Goal: Information Seeking & Learning: Find specific page/section

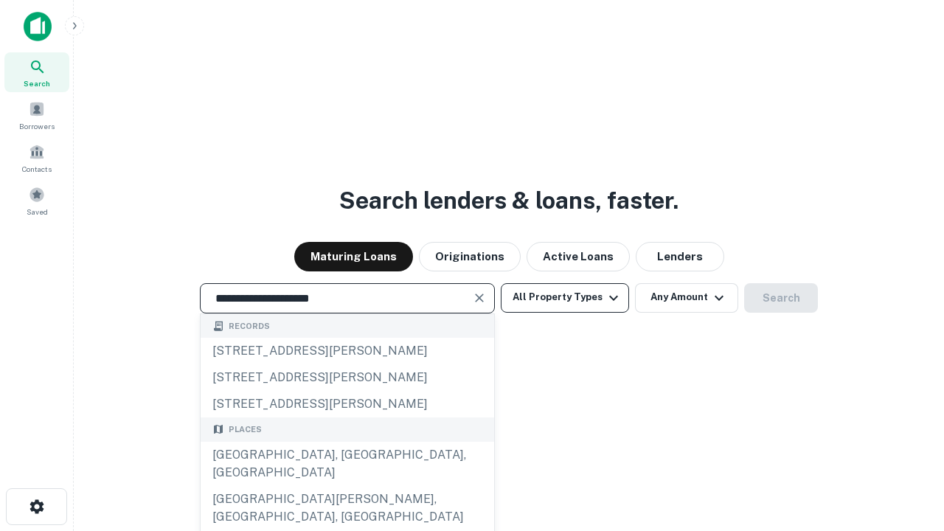
click at [346, 486] on div "[GEOGRAPHIC_DATA], [GEOGRAPHIC_DATA], [GEOGRAPHIC_DATA]" at bounding box center [347, 464] width 293 height 44
click at [565, 297] on button "All Property Types" at bounding box center [565, 297] width 128 height 29
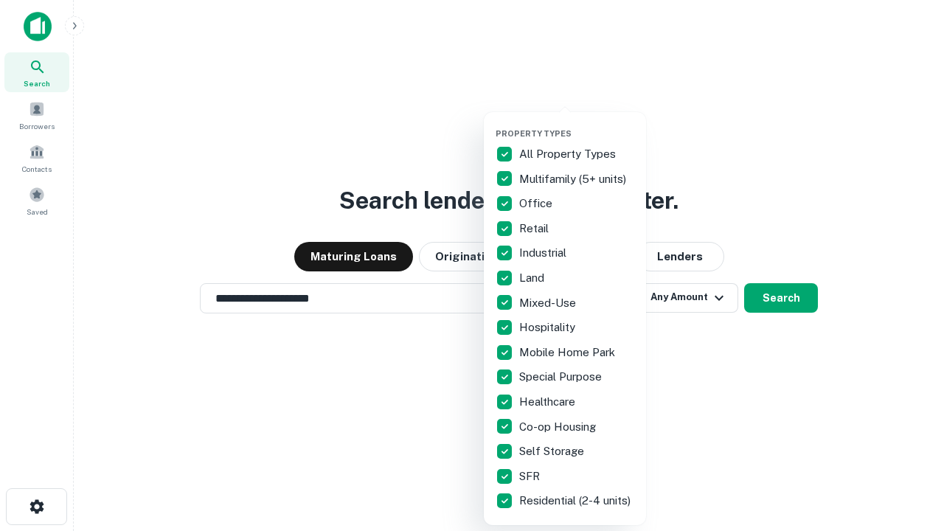
type input "**********"
click at [577, 124] on button "button" at bounding box center [576, 124] width 162 height 1
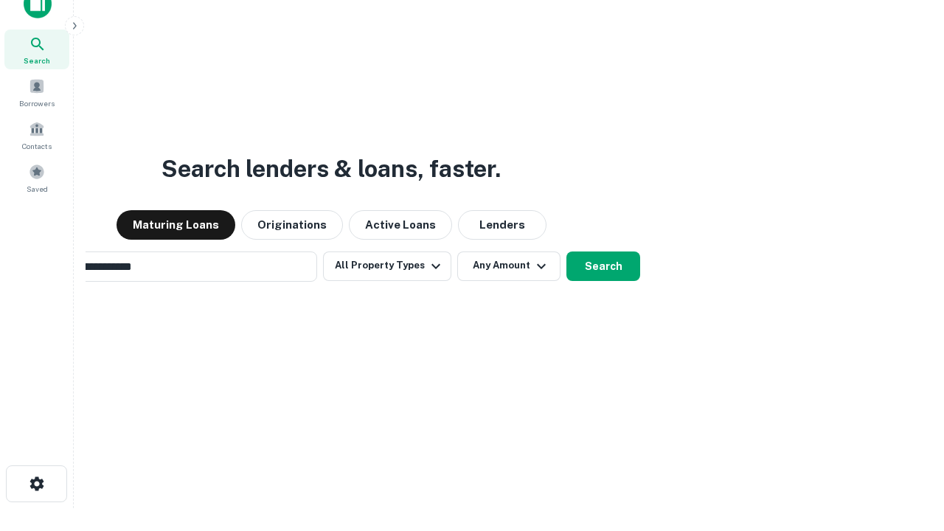
scroll to position [24, 0]
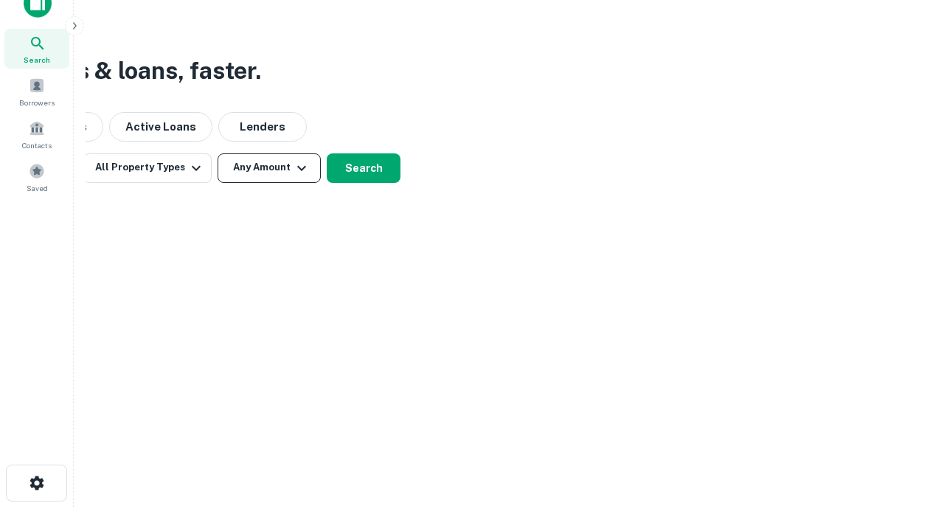
click at [269, 167] on button "Any Amount" at bounding box center [268, 167] width 103 height 29
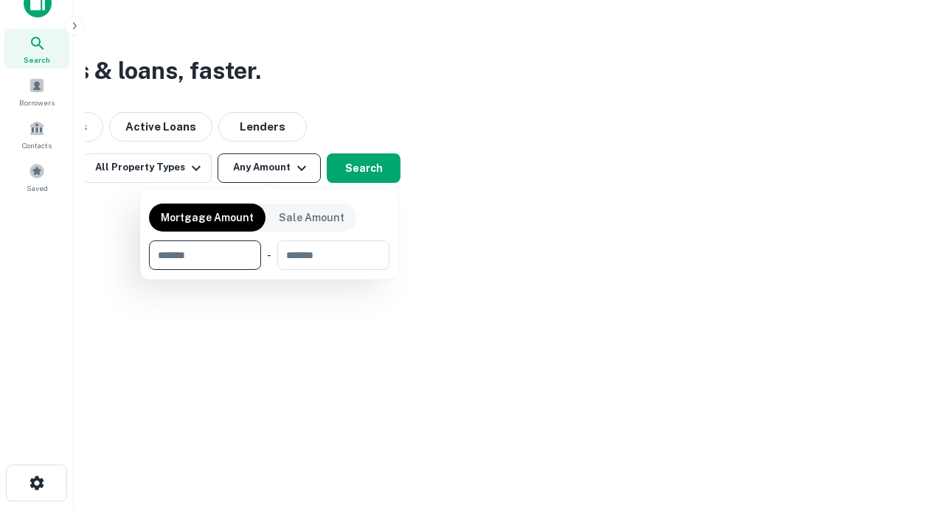
type input "*******"
click at [269, 270] on button "button" at bounding box center [269, 270] width 240 height 1
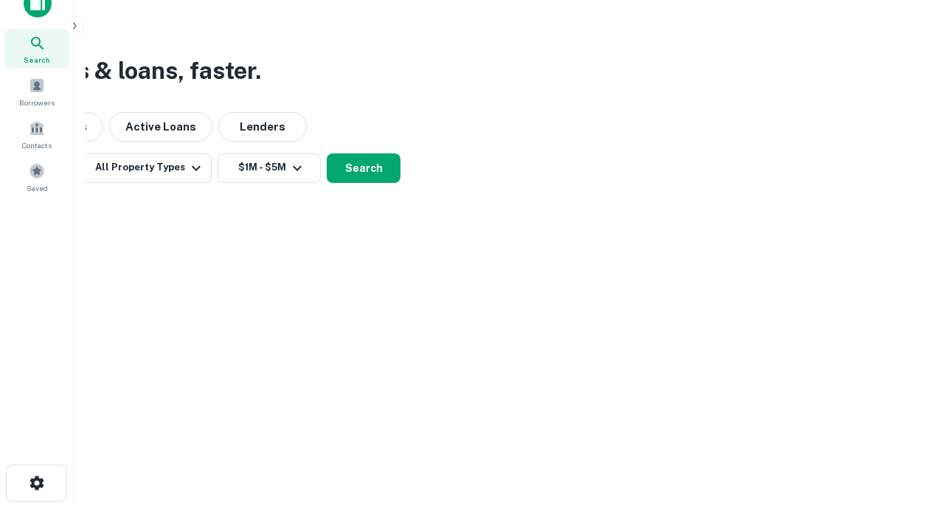
scroll to position [9, 272]
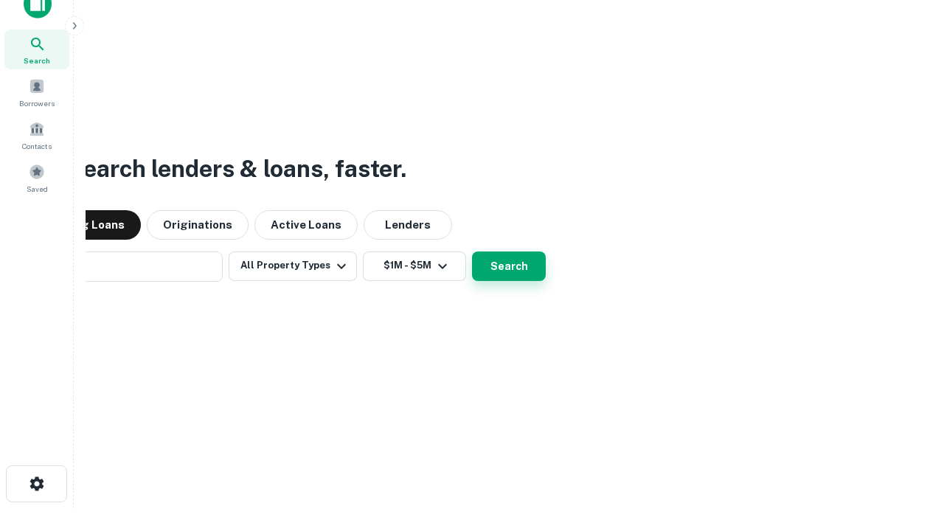
click at [472, 251] on button "Search" at bounding box center [509, 265] width 74 height 29
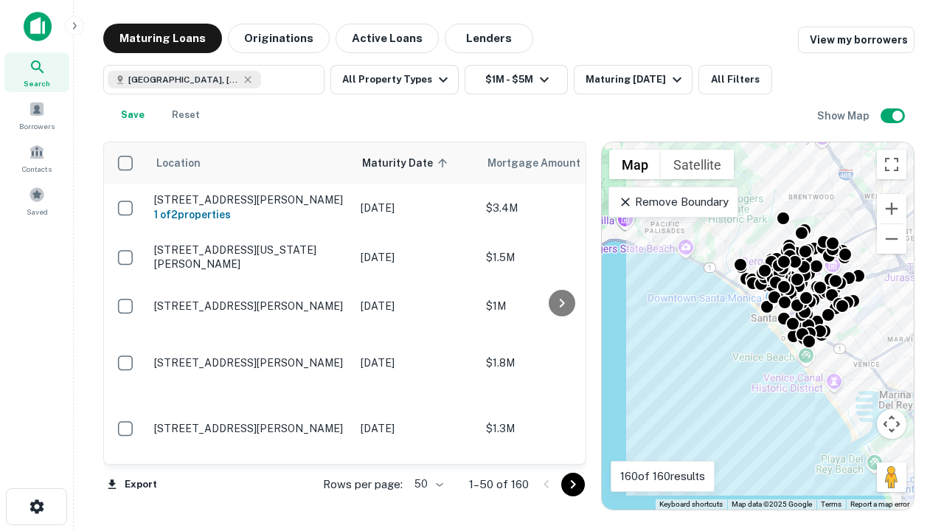
click at [426, 484] on body "Search Borrowers Contacts Saved Maturing Loans Originations Active Loans Lender…" at bounding box center [472, 265] width 944 height 531
click at [427, 447] on li "25" at bounding box center [426, 446] width 43 height 27
